Goal: Task Accomplishment & Management: Complete application form

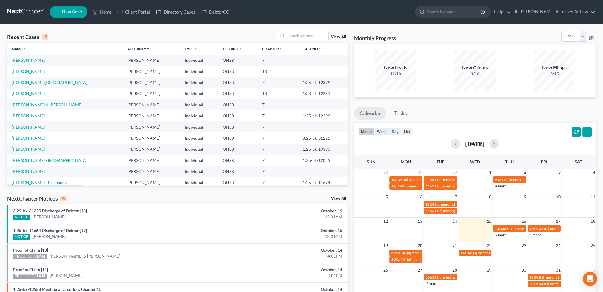
scroll to position [7, 0]
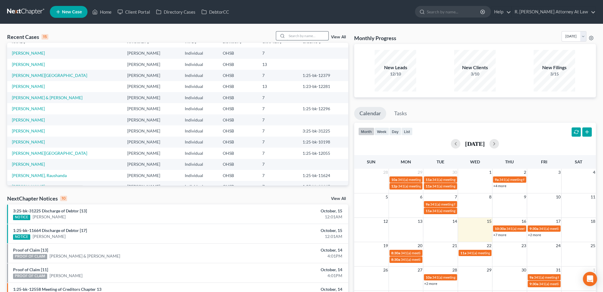
click at [289, 35] on input "search" at bounding box center [308, 35] width 42 height 9
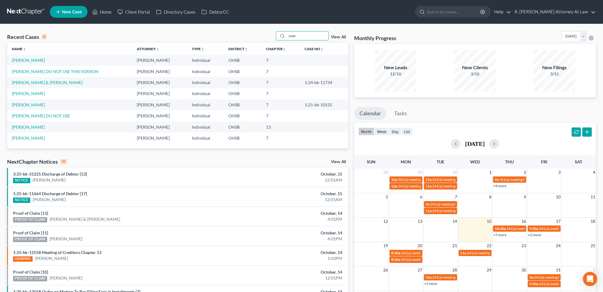
scroll to position [0, 0]
type input "rose"
click at [21, 60] on link "[PERSON_NAME]" at bounding box center [28, 60] width 33 height 5
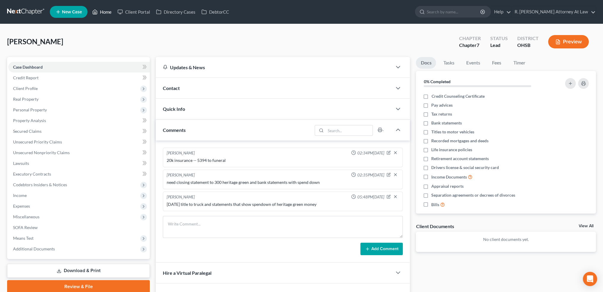
click at [105, 12] on link "Home" at bounding box center [101, 12] width 25 height 11
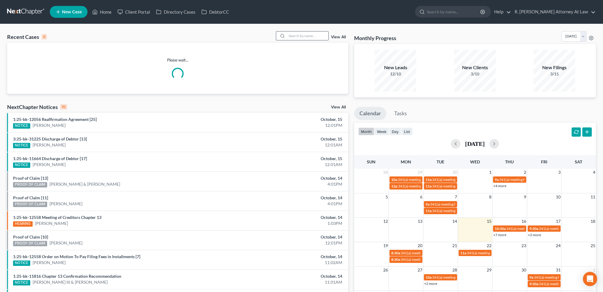
click at [297, 34] on input "search" at bounding box center [308, 35] width 42 height 9
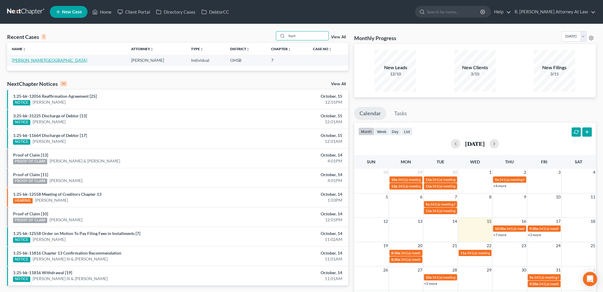
type input "hurt"
click at [26, 60] on link "[PERSON_NAME][GEOGRAPHIC_DATA]" at bounding box center [49, 60] width 75 height 5
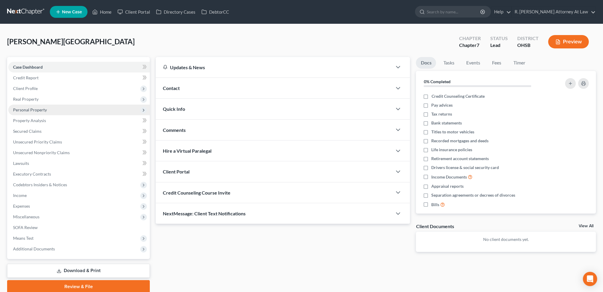
click at [27, 108] on span "Personal Property" at bounding box center [30, 109] width 34 height 5
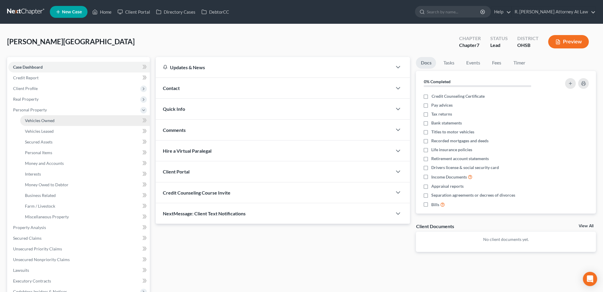
click at [31, 119] on span "Vehicles Owned" at bounding box center [40, 120] width 30 height 5
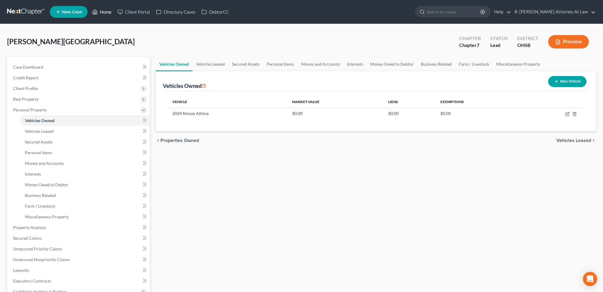
click at [104, 13] on link "Home" at bounding box center [101, 12] width 25 height 11
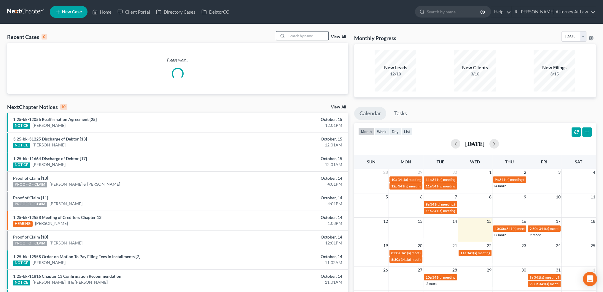
click at [294, 34] on input "search" at bounding box center [308, 35] width 42 height 9
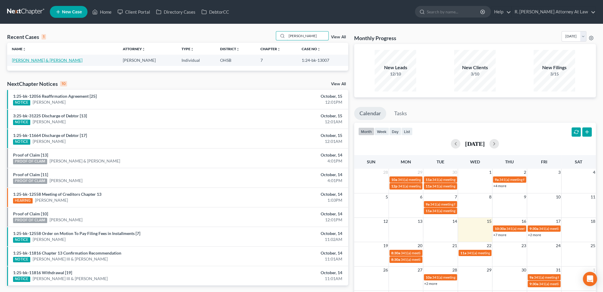
type input "[PERSON_NAME]"
click at [26, 59] on link "[PERSON_NAME] & [PERSON_NAME]" at bounding box center [47, 60] width 71 height 5
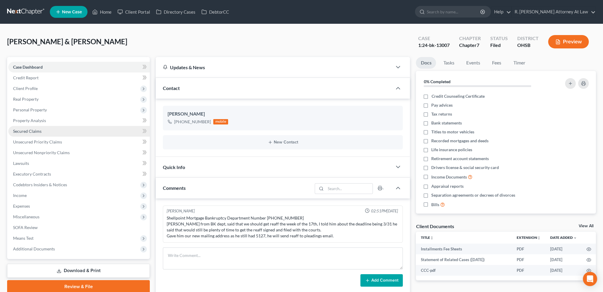
click at [25, 131] on span "Secured Claims" at bounding box center [27, 130] width 28 height 5
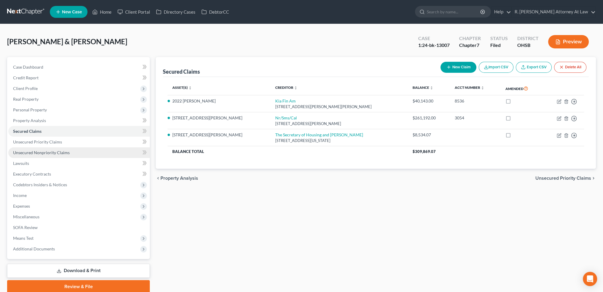
click at [28, 151] on span "Unsecured Nonpriority Claims" at bounding box center [41, 152] width 57 height 5
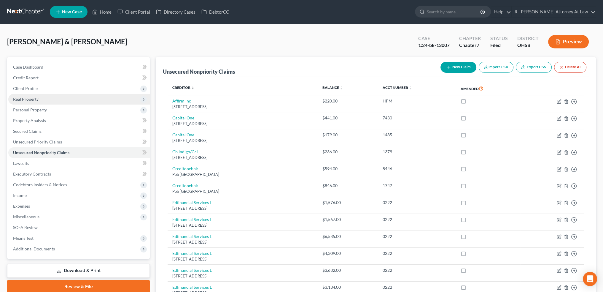
click at [16, 98] on span "Real Property" at bounding box center [26, 98] width 26 height 5
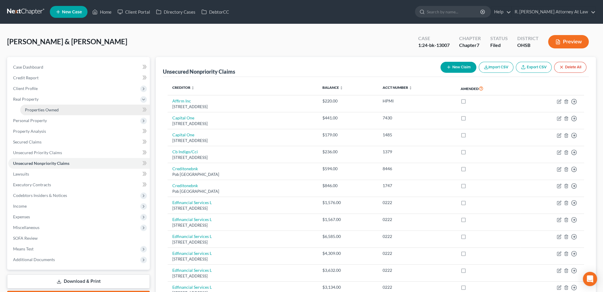
click at [28, 109] on span "Properties Owned" at bounding box center [42, 109] width 34 height 5
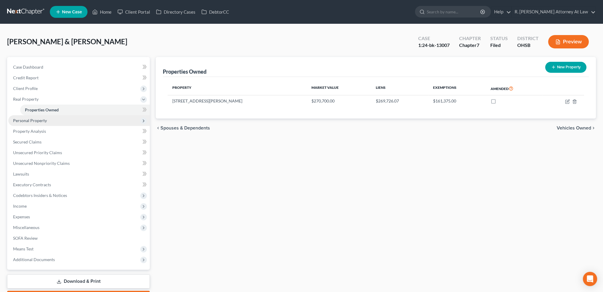
click at [30, 117] on span "Personal Property" at bounding box center [78, 120] width 141 height 11
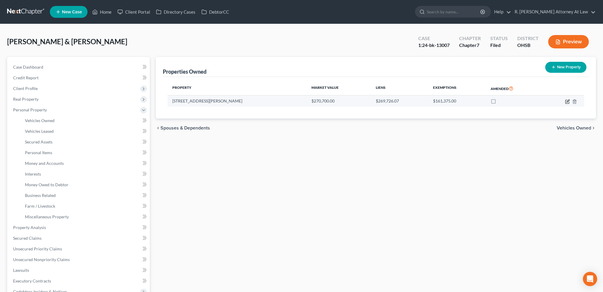
click at [567, 101] on icon "button" at bounding box center [567, 100] width 3 height 3
select select "36"
select select "2"
select select "0"
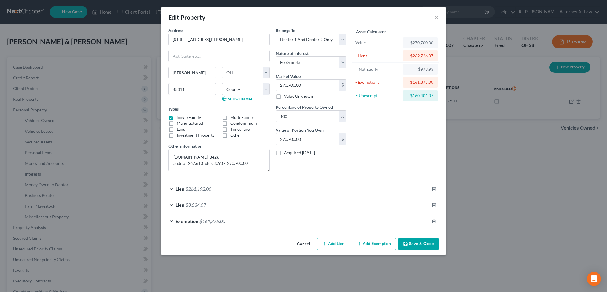
click at [414, 244] on button "Save & Close" at bounding box center [419, 243] width 40 height 12
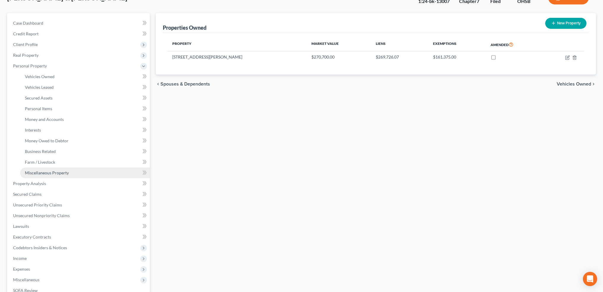
scroll to position [44, 0]
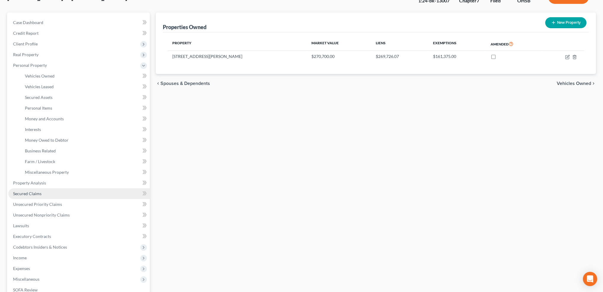
click at [22, 192] on span "Secured Claims" at bounding box center [27, 193] width 28 height 5
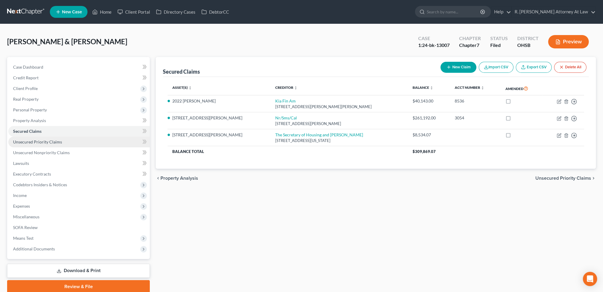
click at [31, 142] on span "Unsecured Priority Claims" at bounding box center [37, 141] width 49 height 5
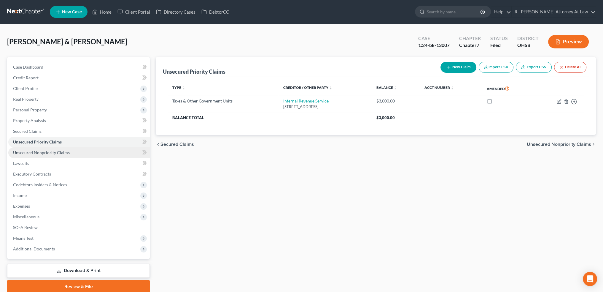
click at [36, 153] on span "Unsecured Nonpriority Claims" at bounding box center [41, 152] width 57 height 5
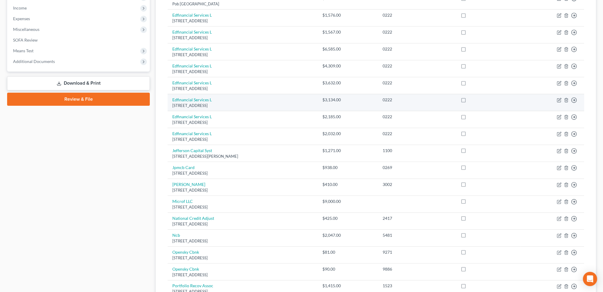
scroll to position [193, 0]
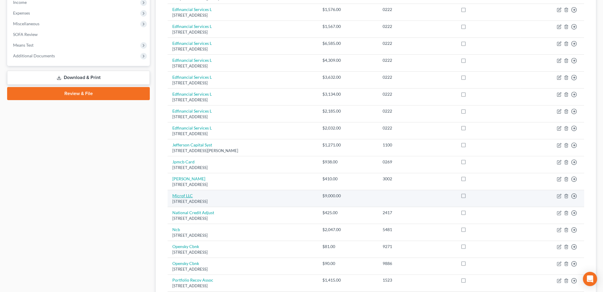
click at [187, 194] on link "Microf LLC" at bounding box center [182, 195] width 20 height 5
select select "10"
select select "14"
select select "2"
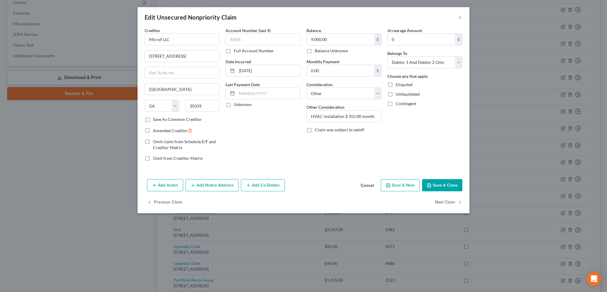
click at [437, 186] on button "Save & Close" at bounding box center [442, 185] width 40 height 12
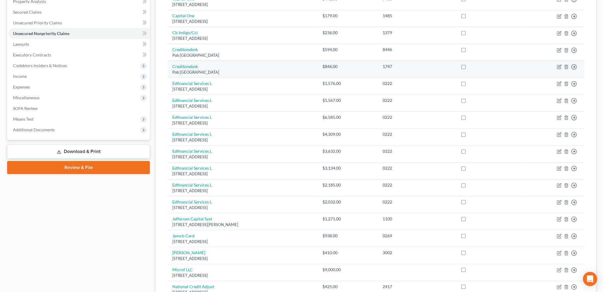
scroll to position [7, 0]
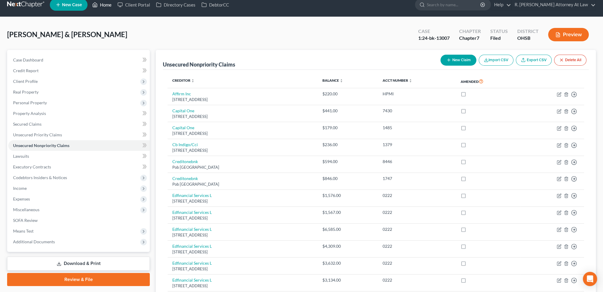
click at [109, 3] on link "Home" at bounding box center [101, 4] width 25 height 11
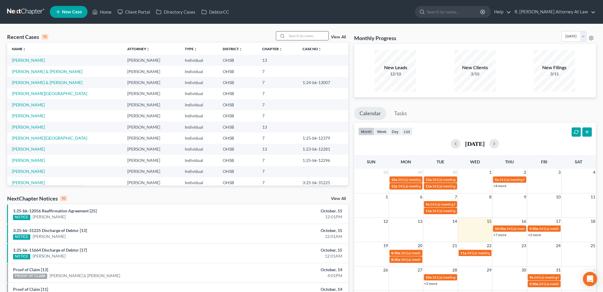
click at [299, 35] on input "search" at bounding box center [308, 35] width 42 height 9
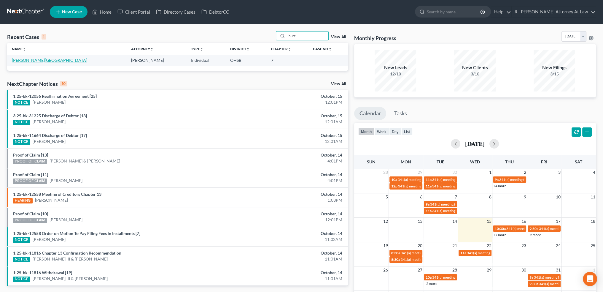
type input "hurt"
click at [26, 60] on link "[PERSON_NAME][GEOGRAPHIC_DATA]" at bounding box center [49, 60] width 75 height 5
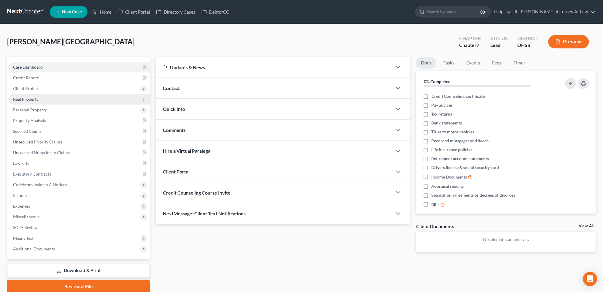
click at [29, 98] on span "Real Property" at bounding box center [26, 98] width 26 height 5
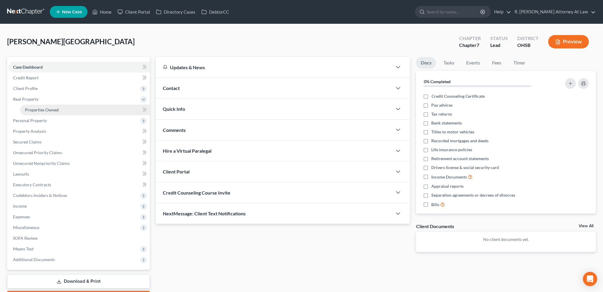
click at [28, 109] on span "Properties Owned" at bounding box center [42, 109] width 34 height 5
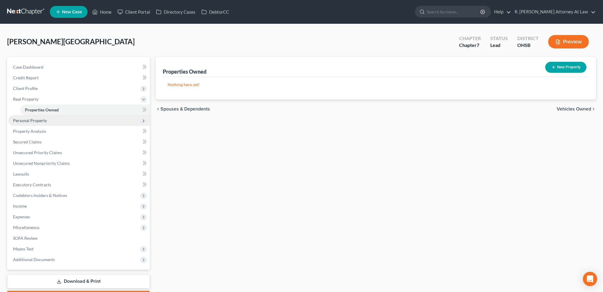
click at [29, 118] on span "Personal Property" at bounding box center [30, 120] width 34 height 5
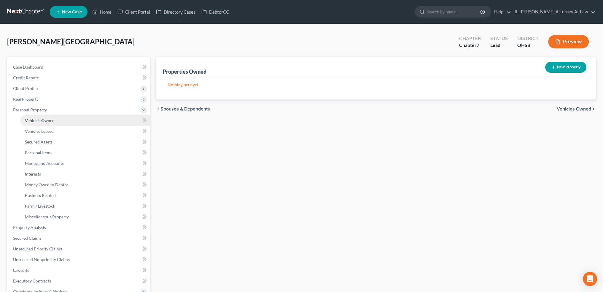
click at [28, 120] on span "Vehicles Owned" at bounding box center [40, 120] width 30 height 5
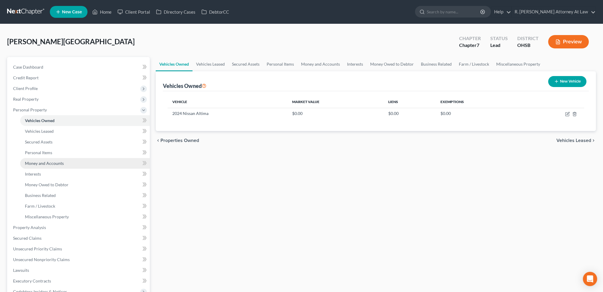
click at [36, 160] on span "Money and Accounts" at bounding box center [44, 162] width 39 height 5
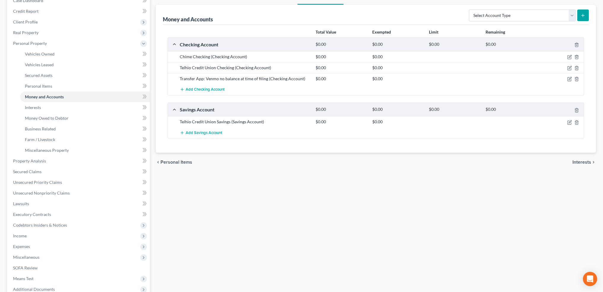
scroll to position [130, 0]
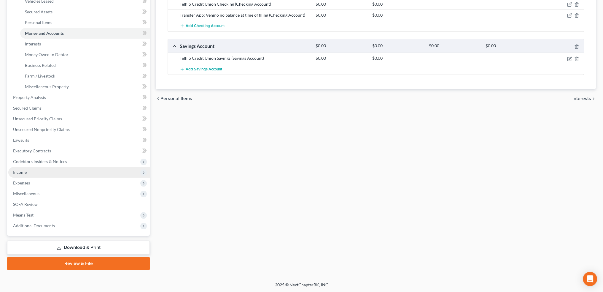
click at [20, 171] on span "Income" at bounding box center [20, 171] width 14 height 5
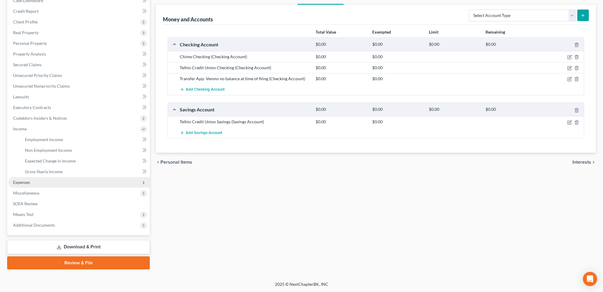
scroll to position [66, 0]
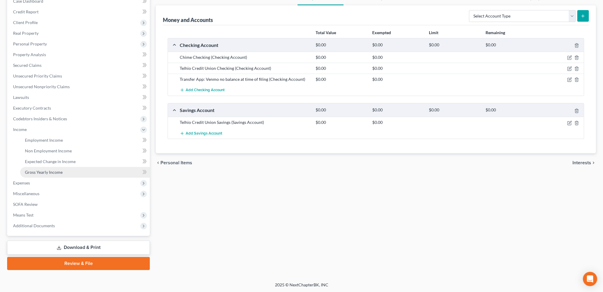
click at [35, 170] on span "Gross Yearly Income" at bounding box center [44, 171] width 38 height 5
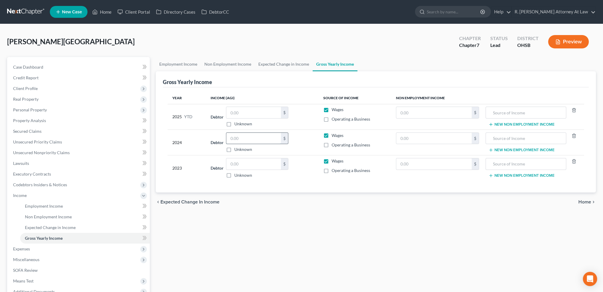
click at [239, 134] on input "text" at bounding box center [253, 138] width 55 height 11
type input "17,687"
click at [231, 191] on div "Year Income (AGI) Source of Income Non Employment Income 2025 YTD Debtor $ Unkn…" at bounding box center [376, 139] width 426 height 105
click at [237, 109] on input "text" at bounding box center [253, 112] width 55 height 11
type input "20,778"
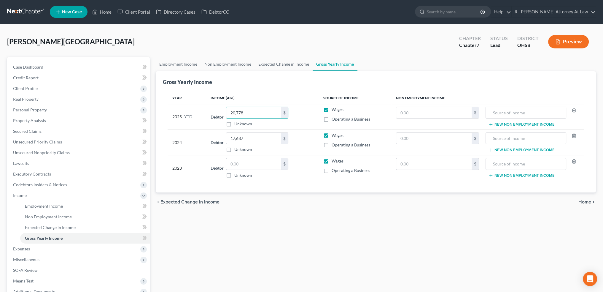
click at [272, 209] on div "chevron_left Expected Change in Income Home chevron_right" at bounding box center [376, 201] width 440 height 19
click at [438, 113] on input "text" at bounding box center [433, 112] width 75 height 11
type input "522"
type input "Federal Refund"
click at [495, 124] on button "New Non Employment Income" at bounding box center [521, 124] width 66 height 5
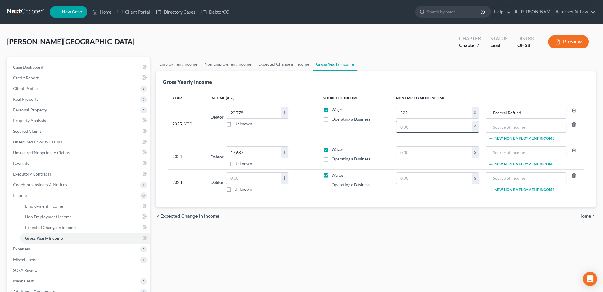
click at [426, 124] on input "text" at bounding box center [433, 126] width 75 height 11
type input "317"
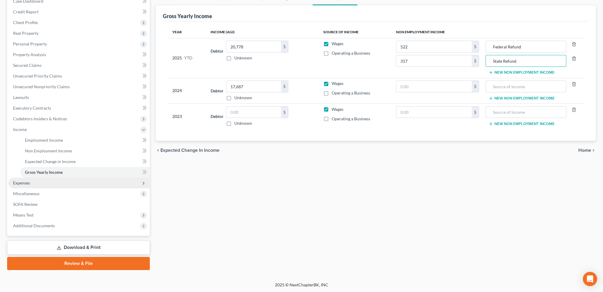
type input "State Refund"
click at [21, 183] on span "Expenses" at bounding box center [21, 182] width 17 height 5
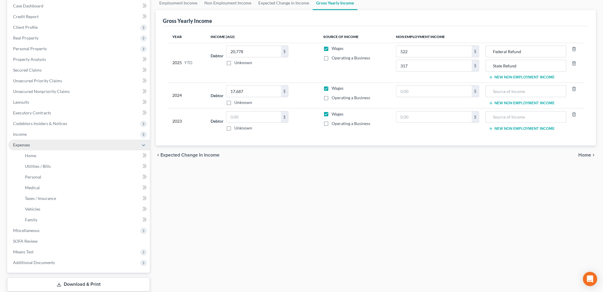
scroll to position [58, 0]
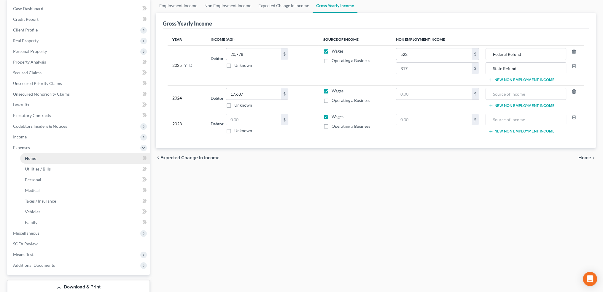
click at [29, 157] on span "Home" at bounding box center [30, 157] width 11 height 5
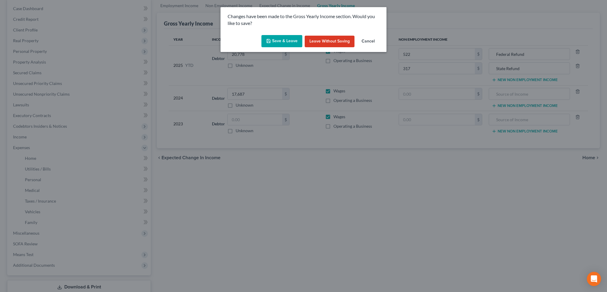
click at [275, 41] on button "Save & Leave" at bounding box center [282, 41] width 41 height 12
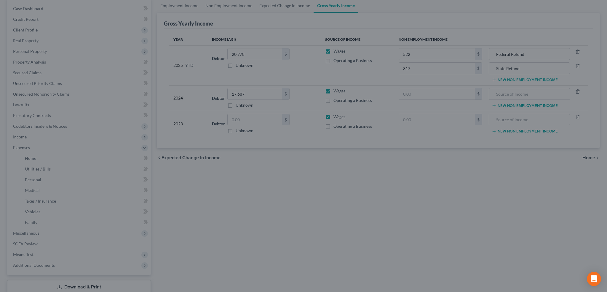
type input "317.00"
type input "State Refund"
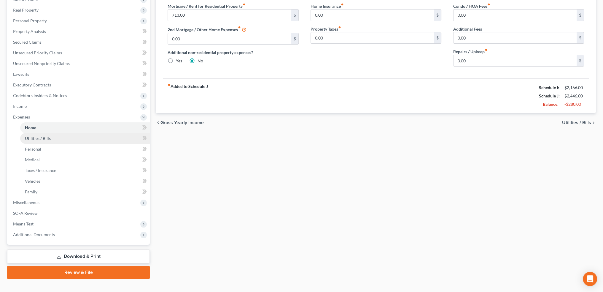
click at [43, 138] on span "Utilities / Bills" at bounding box center [38, 138] width 26 height 5
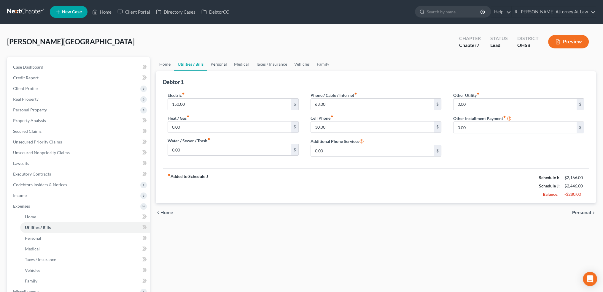
click at [214, 63] on link "Personal" at bounding box center [218, 64] width 23 height 14
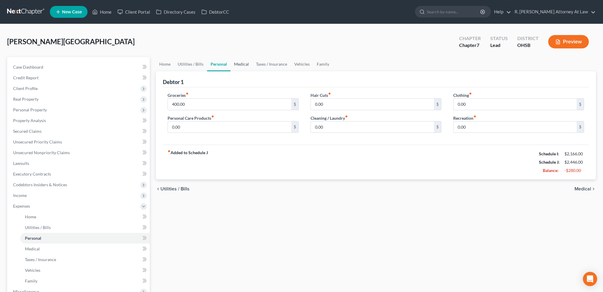
click at [243, 63] on link "Medical" at bounding box center [241, 64] width 22 height 14
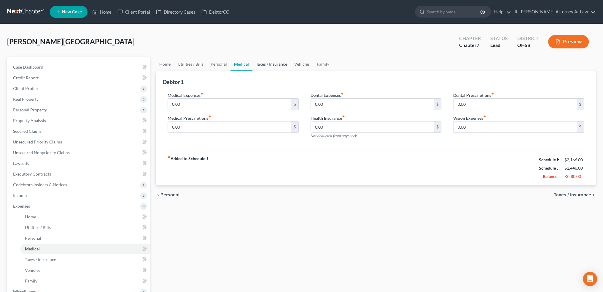
click at [260, 63] on link "Taxes / Insurance" at bounding box center [271, 64] width 38 height 14
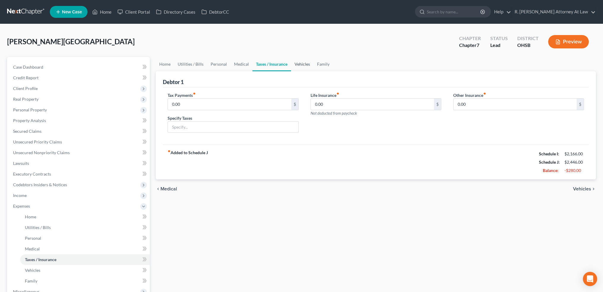
click at [296, 63] on link "Vehicles" at bounding box center [302, 64] width 23 height 14
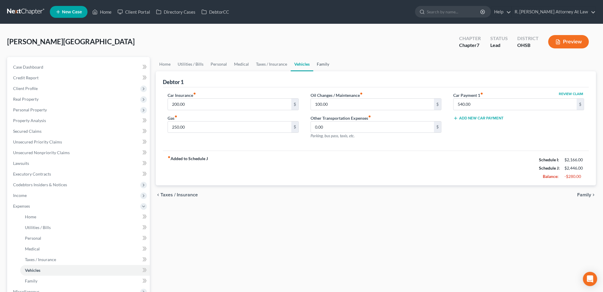
click at [319, 64] on link "Family" at bounding box center [323, 64] width 20 height 14
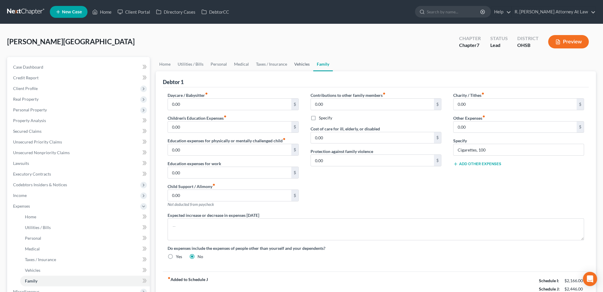
click at [297, 63] on link "Vehicles" at bounding box center [302, 64] width 23 height 14
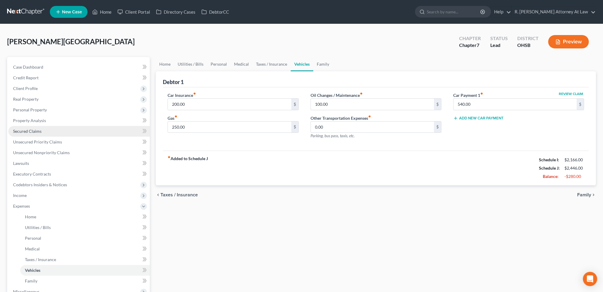
click at [22, 130] on span "Secured Claims" at bounding box center [27, 130] width 28 height 5
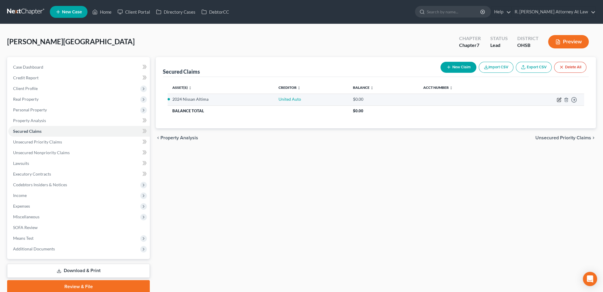
click at [558, 100] on icon "button" at bounding box center [559, 99] width 5 height 5
select select "2"
select select "0"
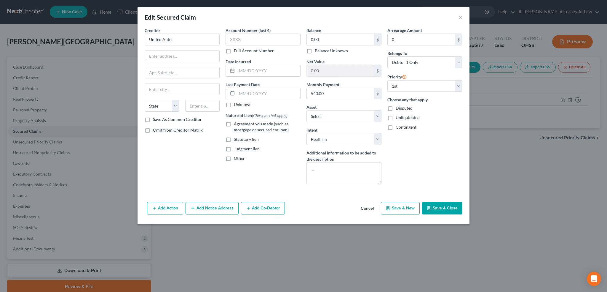
click at [234, 121] on label "Agreement you made (such as mortgage or secured car loan)" at bounding box center [267, 127] width 67 height 12
click at [236, 121] on input "Agreement you made (such as mortgage or secured car loan)" at bounding box center [238, 123] width 4 height 4
checkbox input "true"
click at [436, 203] on button "Save & Close" at bounding box center [442, 208] width 40 height 12
select select "3"
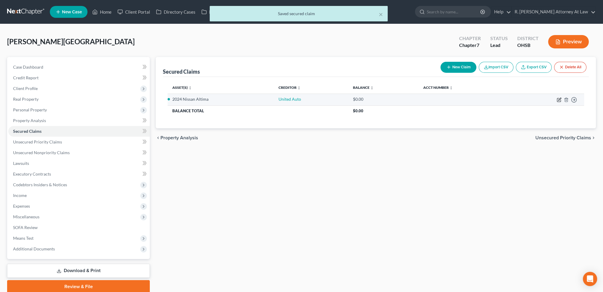
click at [557, 100] on icon "button" at bounding box center [559, 100] width 4 height 4
select select "2"
select select "0"
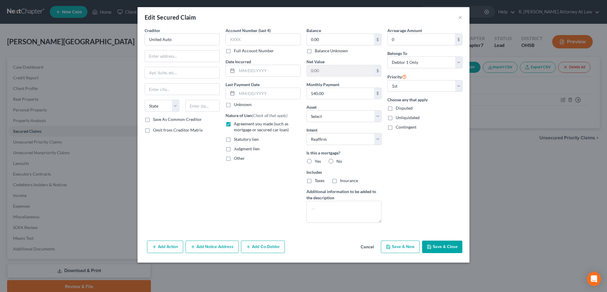
click at [337, 159] on label "No" at bounding box center [340, 161] width 6 height 6
click at [339, 159] on input "No" at bounding box center [341, 160] width 4 height 4
radio input "true"
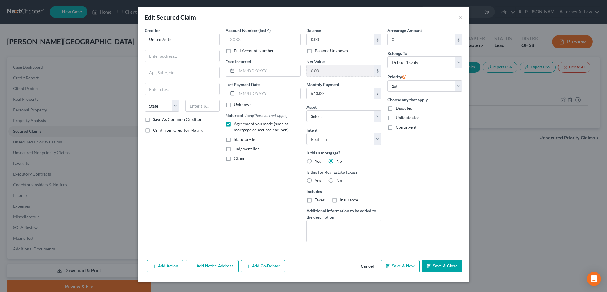
click at [447, 266] on button "Save & Close" at bounding box center [442, 266] width 40 height 12
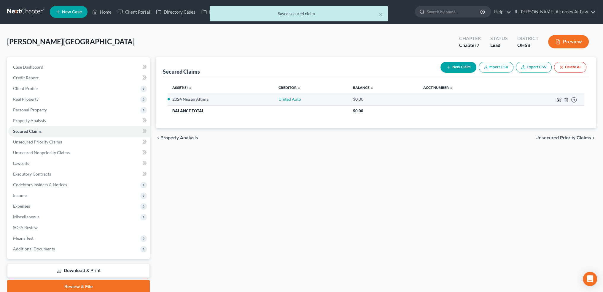
click at [559, 99] on icon "button" at bounding box center [559, 99] width 3 height 3
select select "2"
select select "0"
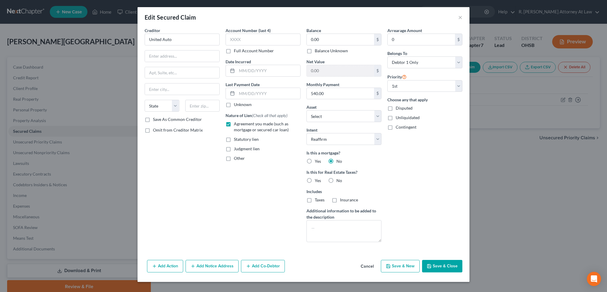
click at [433, 263] on button "Save & Close" at bounding box center [442, 266] width 40 height 12
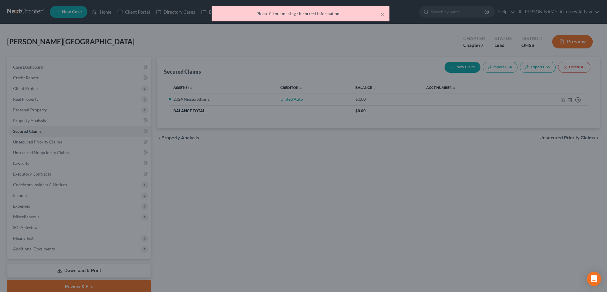
select select "3"
